Goal: Information Seeking & Learning: Learn about a topic

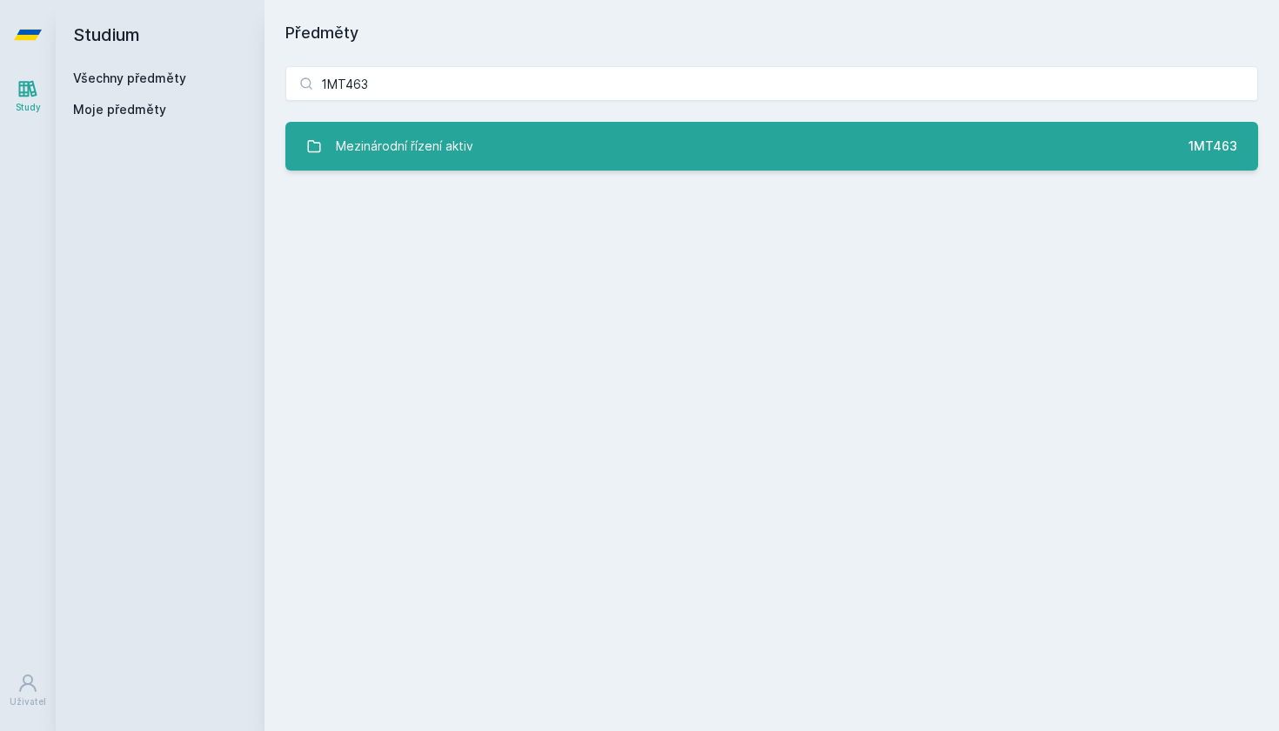
type input "1MT463"
click at [870, 135] on link "Mezinárodní řízení aktiv 1MT463" at bounding box center [771, 146] width 973 height 49
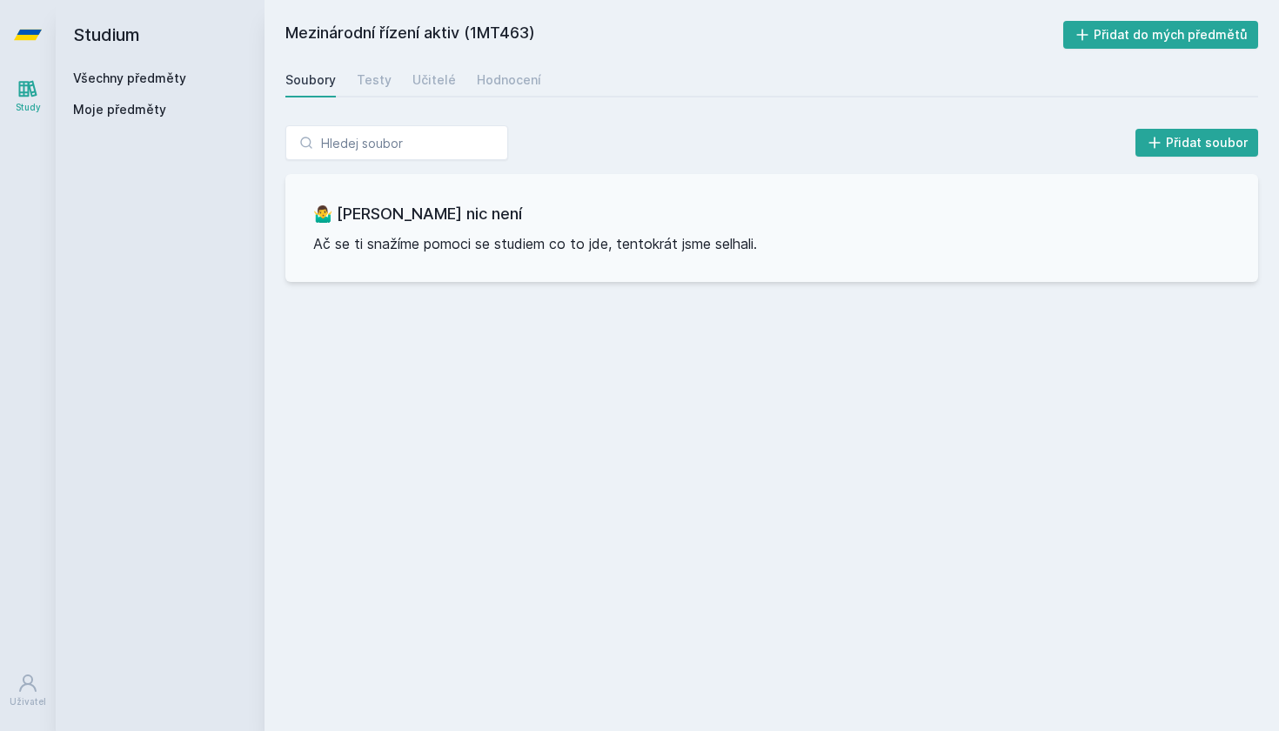
click at [390, 84] on div "Soubory Testy Učitelé Hodnocení" at bounding box center [771, 80] width 973 height 35
click at [383, 84] on div "Testy" at bounding box center [374, 79] width 35 height 17
click at [413, 82] on div "Učitelé" at bounding box center [435, 79] width 44 height 17
click at [500, 83] on div "Hodnocení" at bounding box center [509, 79] width 64 height 17
